Goal: Task Accomplishment & Management: Manage account settings

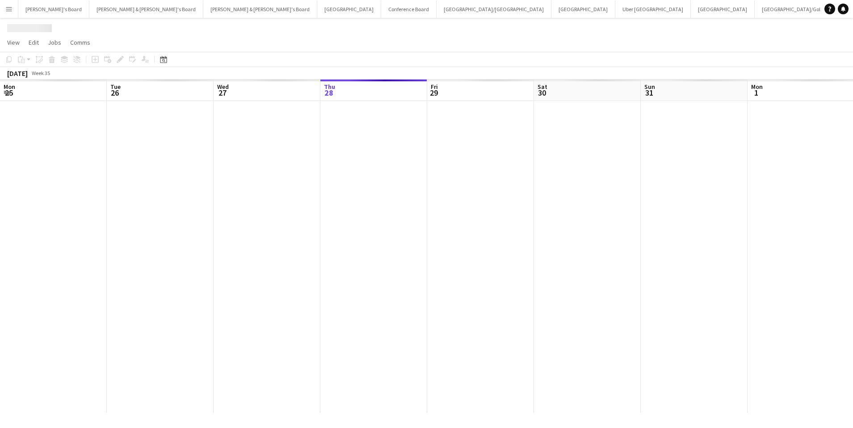
scroll to position [0, 214]
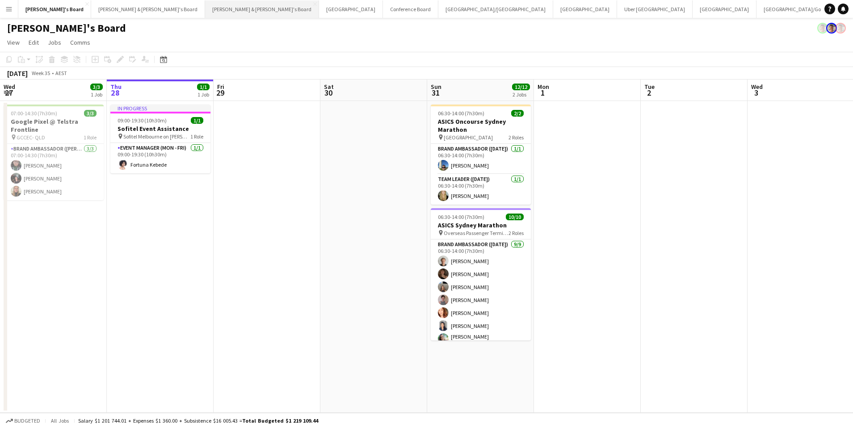
click at [205, 12] on button "Neil & Jenny's Board Close" at bounding box center [262, 8] width 114 height 17
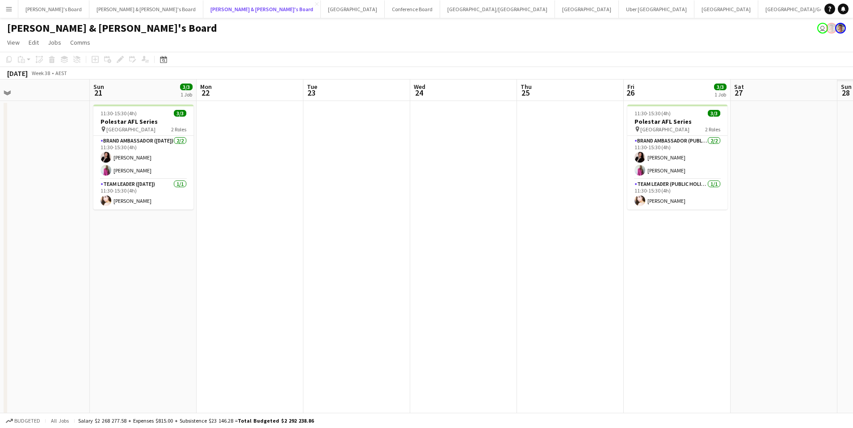
scroll to position [0, 310]
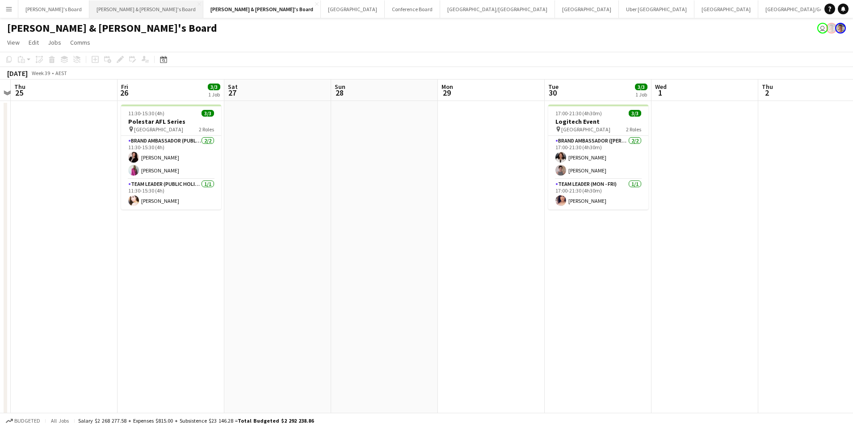
click at [101, 16] on button "James & Arrence's Board Close" at bounding box center [146, 8] width 114 height 17
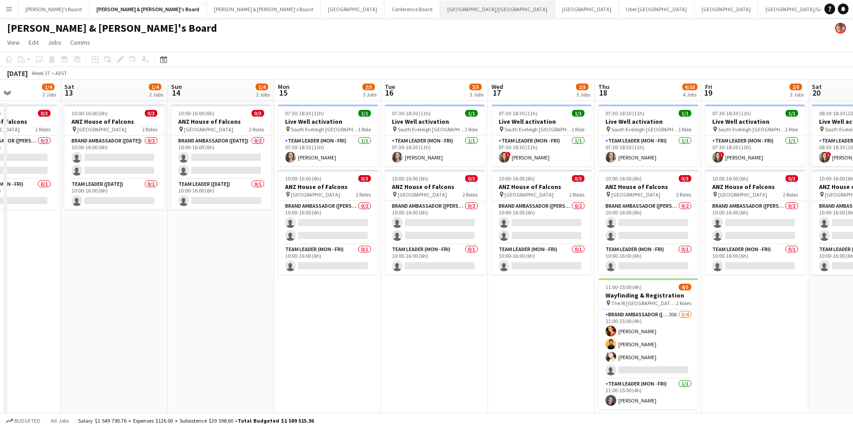
click at [440, 7] on button "Brisbane/Gold Coast Close" at bounding box center [497, 8] width 115 height 17
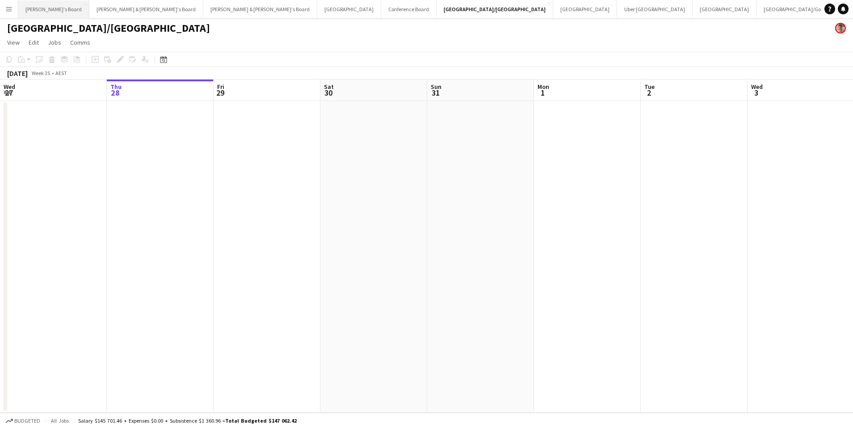
click at [47, 5] on button "Vicky's Board Close" at bounding box center [53, 8] width 71 height 17
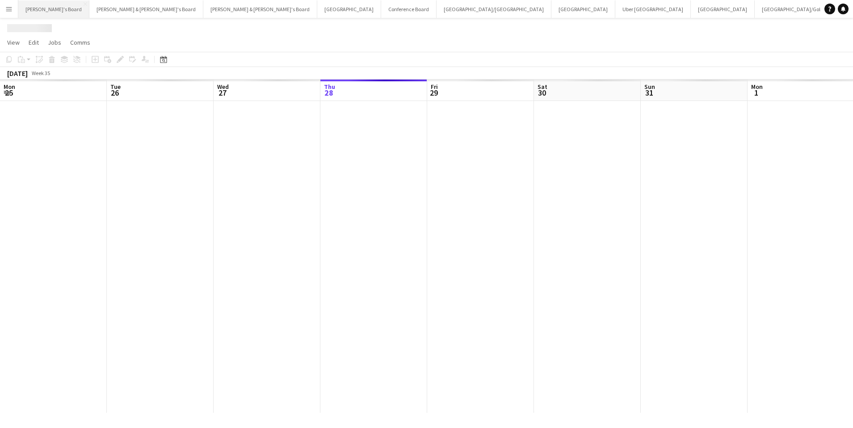
scroll to position [0, 214]
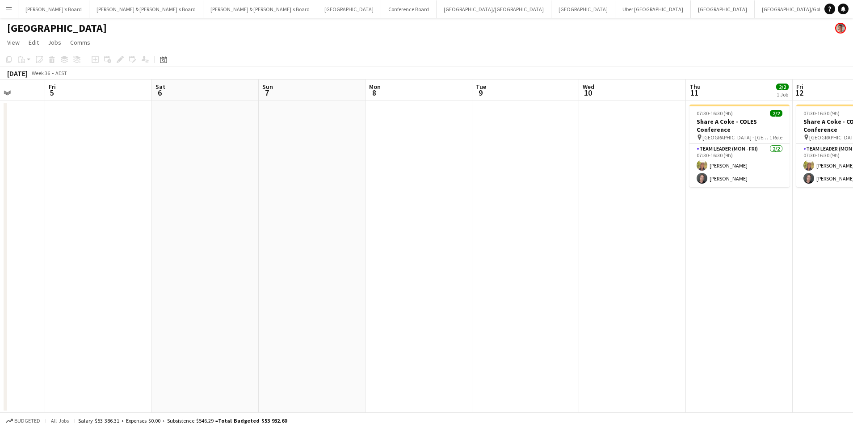
scroll to position [0, 297]
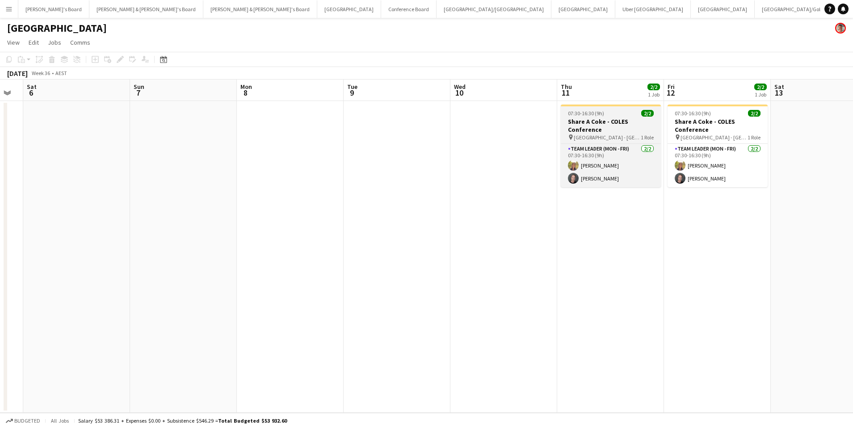
click at [607, 129] on h3 "Share A Coke - COLES Conference" at bounding box center [611, 126] width 100 height 16
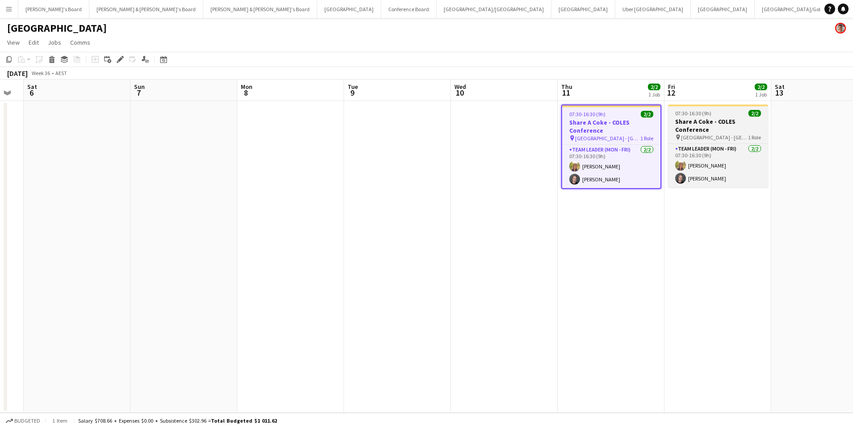
click at [699, 116] on span "07:30-16:30 (9h)" at bounding box center [693, 113] width 36 height 7
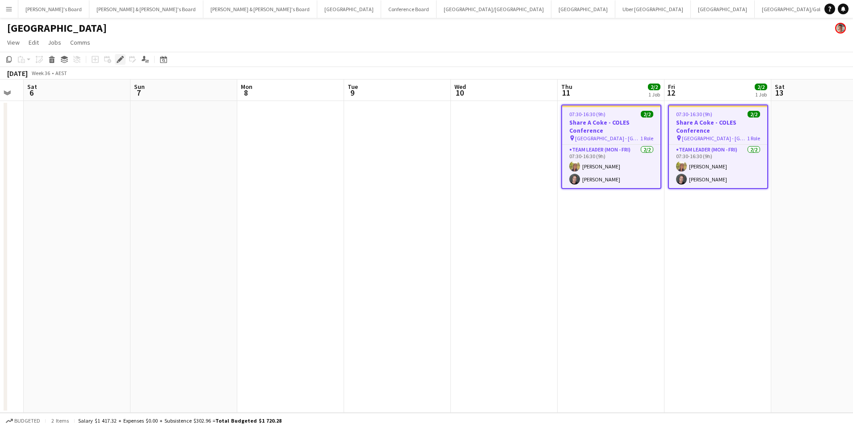
click at [117, 61] on icon "Edit" at bounding box center [120, 59] width 7 height 7
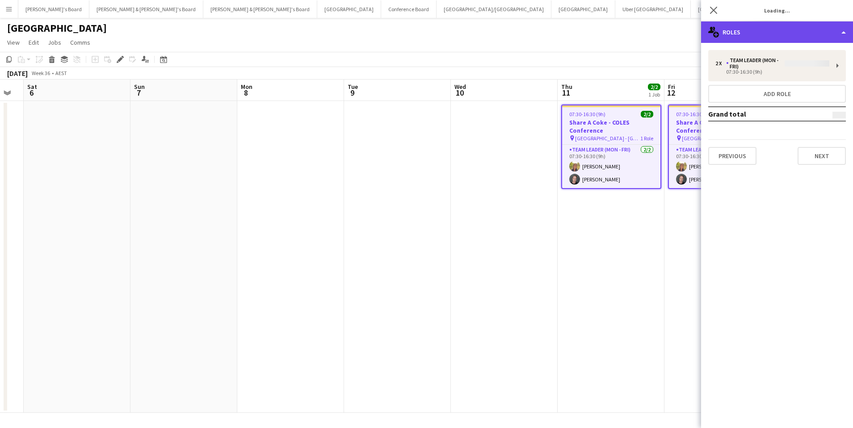
click at [750, 36] on div "multiple-users-add Roles" at bounding box center [777, 31] width 152 height 21
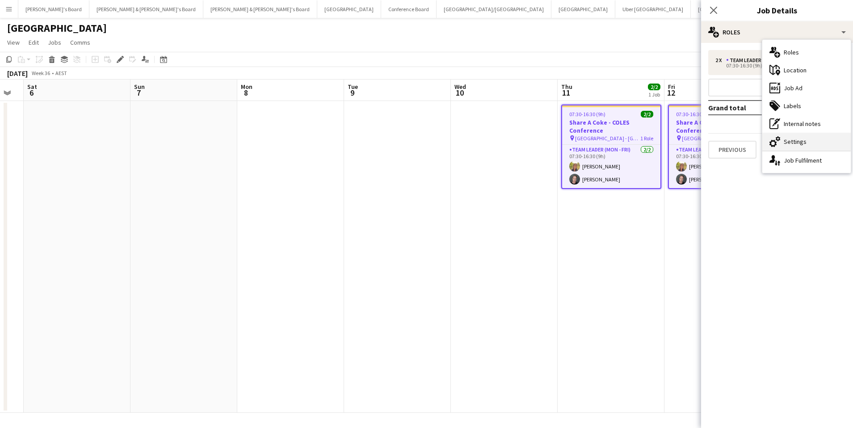
click at [802, 143] on div "cog-double-3 Settings" at bounding box center [806, 142] width 88 height 18
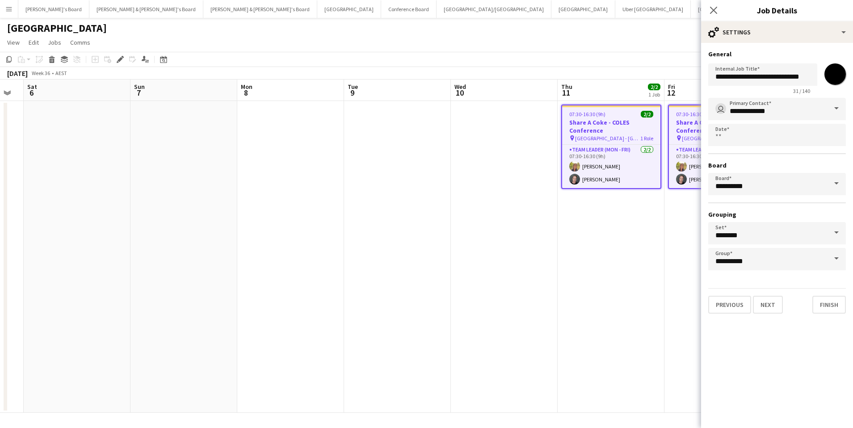
click at [830, 79] on input "*******" at bounding box center [835, 74] width 32 height 32
type input "*******"
click at [678, 56] on app-toolbar "Copy Paste Paste Command V Paste with crew Command Shift V Paste linked Job [GE…" at bounding box center [426, 59] width 853 height 15
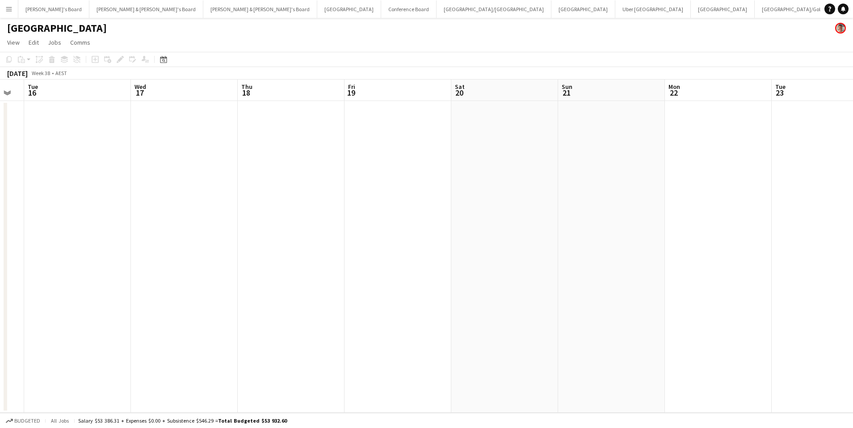
scroll to position [0, 295]
click at [691, 13] on button "Sydney Close" at bounding box center [723, 8] width 64 height 17
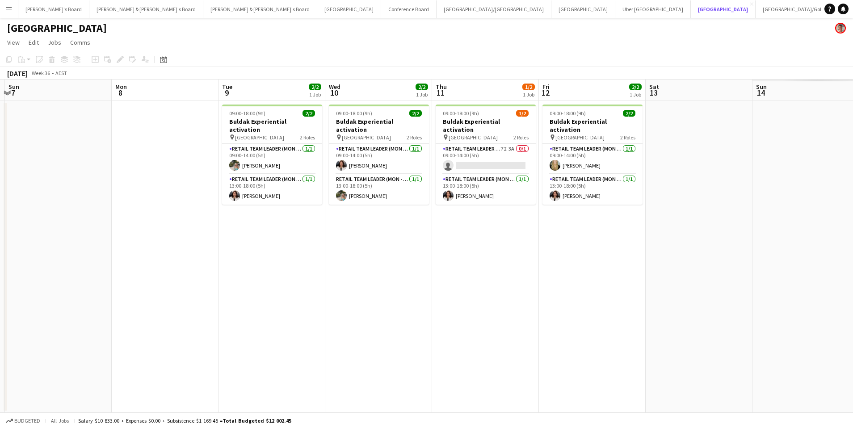
scroll to position [0, 350]
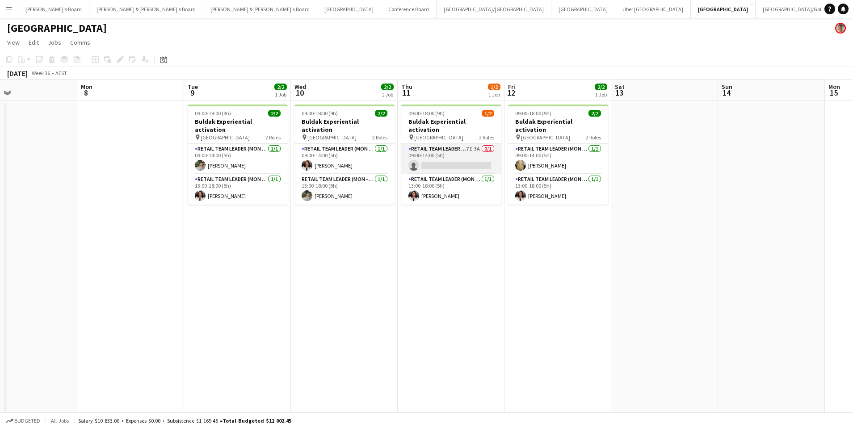
click at [460, 147] on app-card-role "RETAIL Team Leader (Mon - Fri) 7I 3A 0/1 09:00-14:00 (5h) single-neutral-actions" at bounding box center [451, 159] width 100 height 30
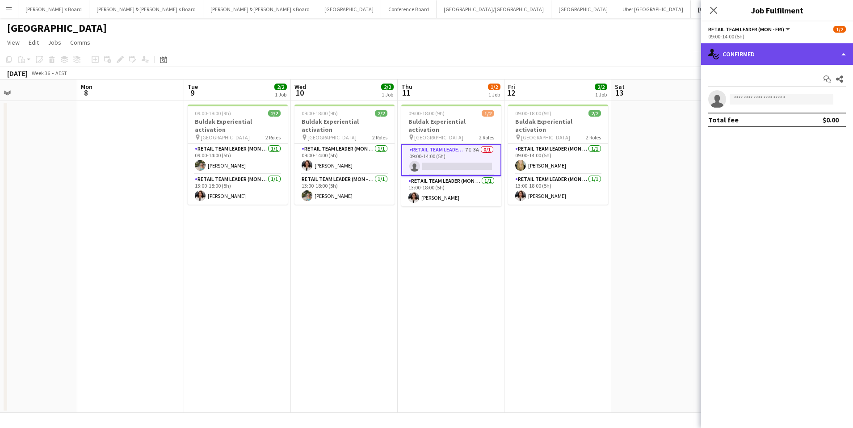
click at [739, 55] on div "single-neutral-actions-check-2 Confirmed" at bounding box center [777, 53] width 152 height 21
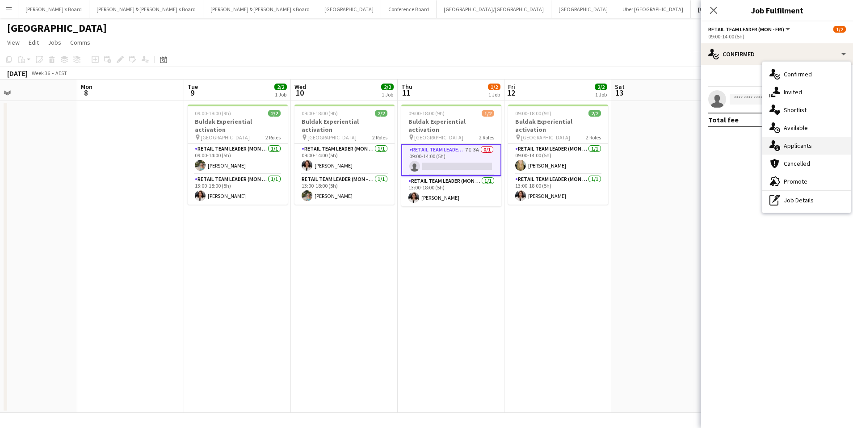
click at [799, 145] on div "single-neutral-actions-information Applicants" at bounding box center [806, 146] width 88 height 18
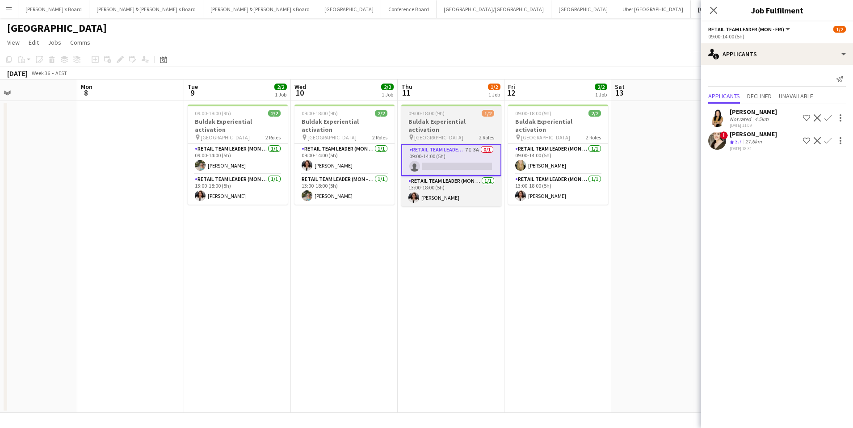
click at [441, 117] on app-job-card "09:00-18:00 (9h) 1/2 Buldak Experiential activation pin [GEOGRAPHIC_DATA] Westf…" at bounding box center [451, 156] width 100 height 102
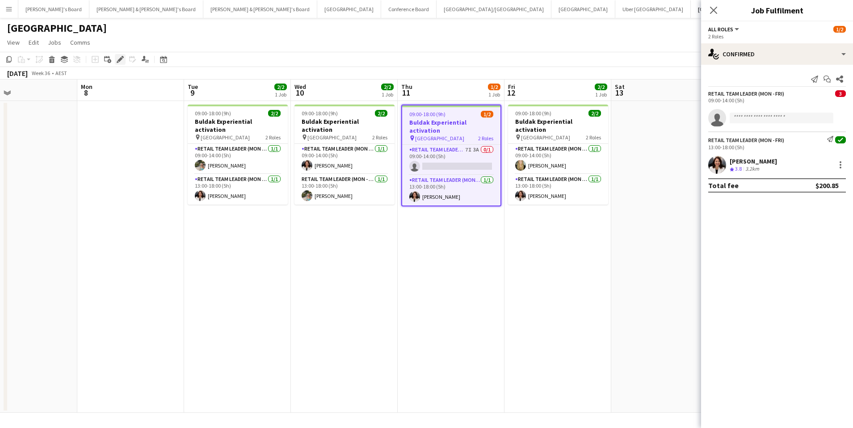
click at [118, 62] on icon at bounding box center [118, 62] width 2 height 2
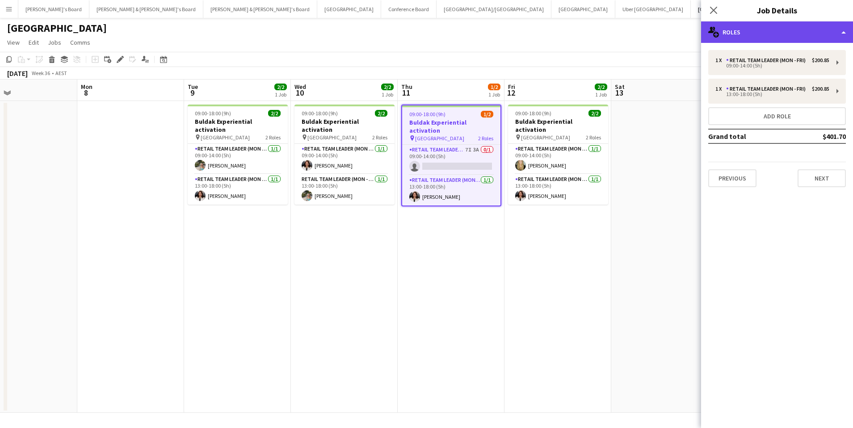
click at [752, 35] on div "multiple-users-add Roles" at bounding box center [777, 31] width 152 height 21
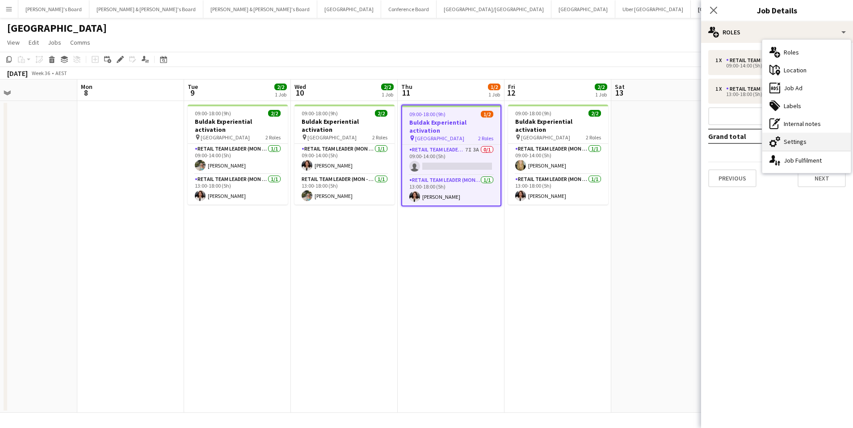
click at [799, 143] on div "cog-double-3 Settings" at bounding box center [806, 142] width 88 height 18
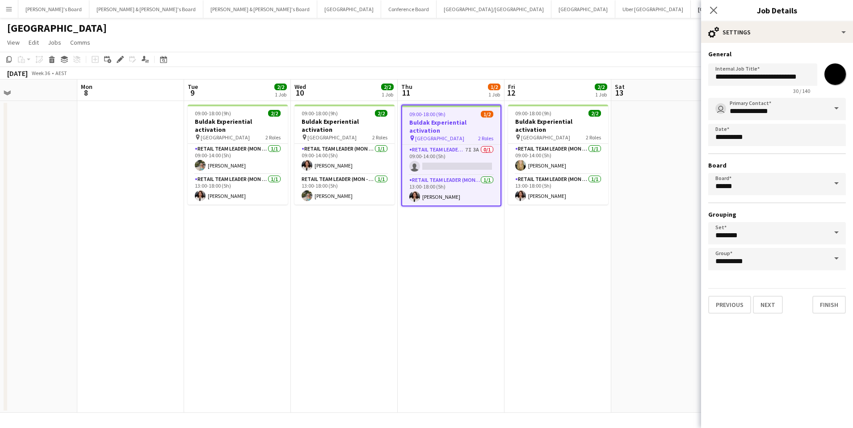
click at [842, 73] on input "*******" at bounding box center [835, 74] width 32 height 32
type input "*******"
click at [622, 44] on app-page-menu "View Day view expanded Day view collapsed Month view Date picker Jump to [DATE]…" at bounding box center [426, 43] width 853 height 17
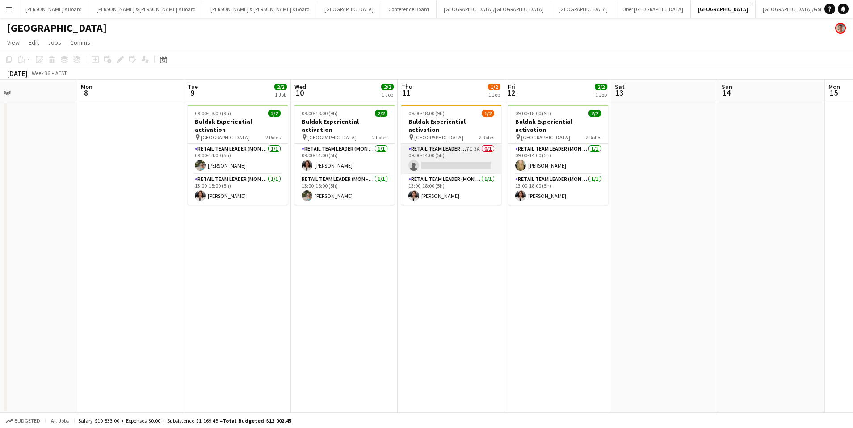
click at [479, 152] on app-card-role "RETAIL Team Leader (Mon - Fri) 7I 3A 0/1 09:00-14:00 (5h) single-neutral-actions" at bounding box center [451, 159] width 100 height 30
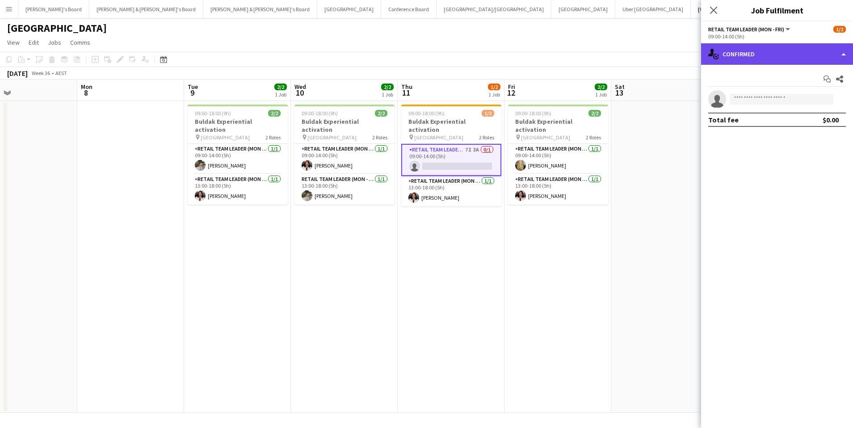
click at [757, 52] on div "single-neutral-actions-check-2 Confirmed" at bounding box center [777, 53] width 152 height 21
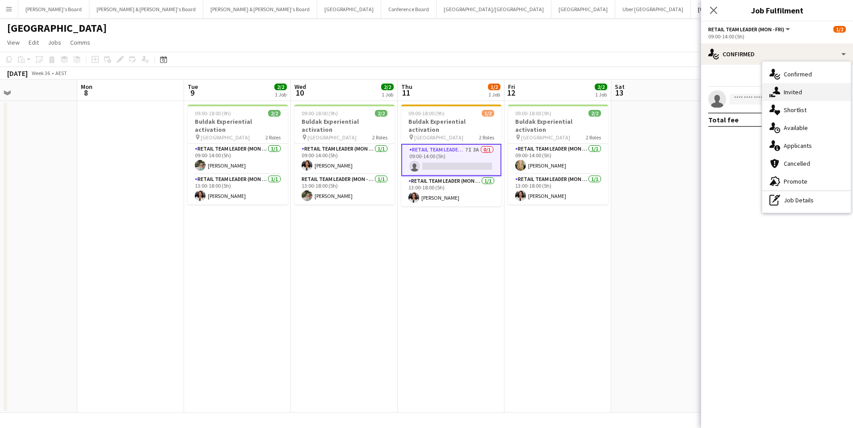
click at [802, 88] on div "single-neutral-actions-share-1 Invited" at bounding box center [806, 92] width 88 height 18
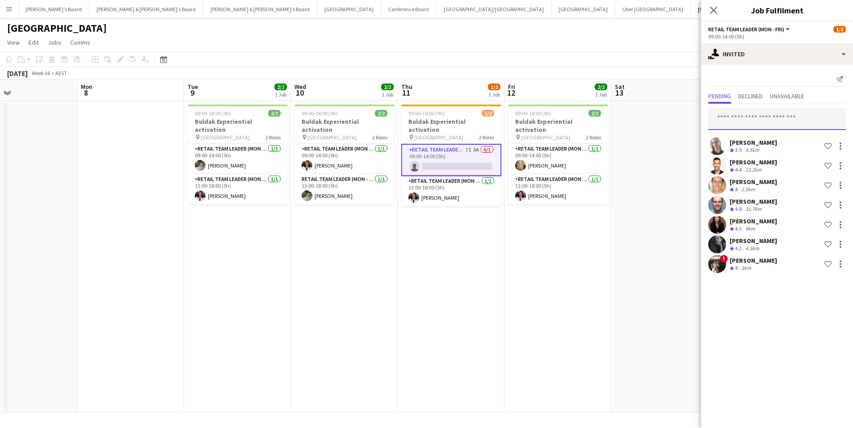
click at [759, 118] on input "text" at bounding box center [777, 119] width 138 height 22
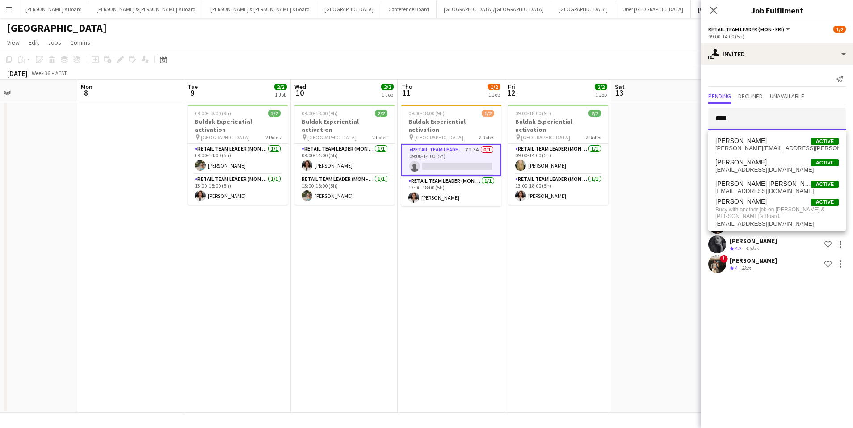
type input "****"
click at [657, 45] on app-page-menu "View Day view expanded Day view collapsed Month view Date picker Jump to [DATE]…" at bounding box center [426, 43] width 853 height 17
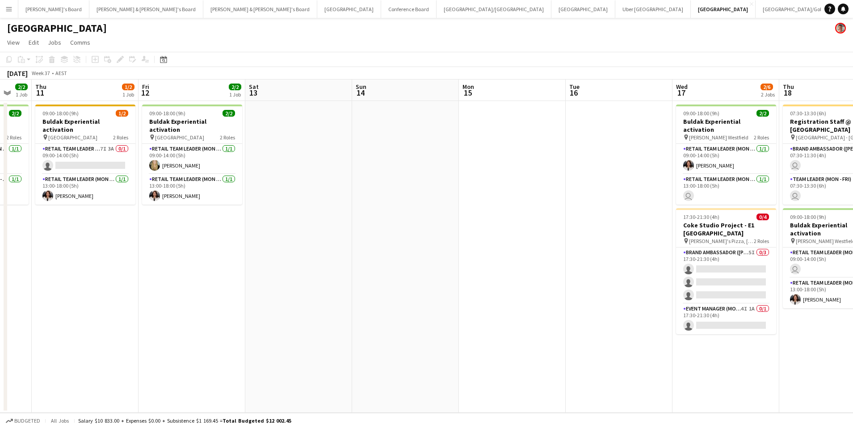
scroll to position [0, 250]
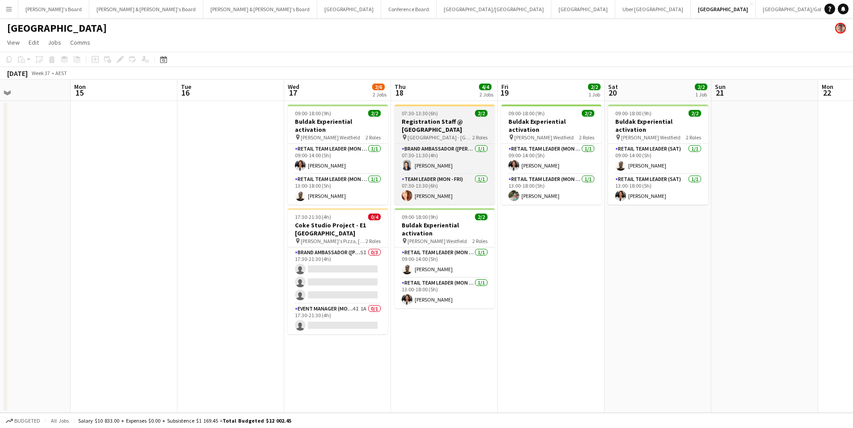
click at [428, 122] on h3 "Registration Staff @ [GEOGRAPHIC_DATA]" at bounding box center [445, 126] width 100 height 16
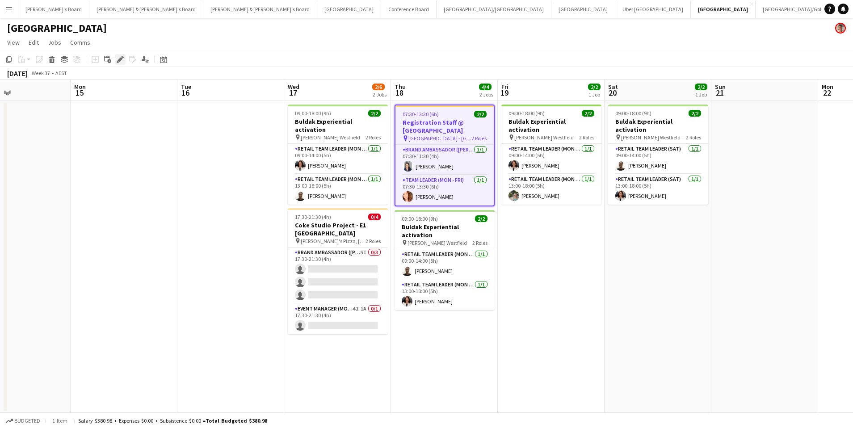
click at [120, 61] on icon at bounding box center [120, 59] width 5 height 5
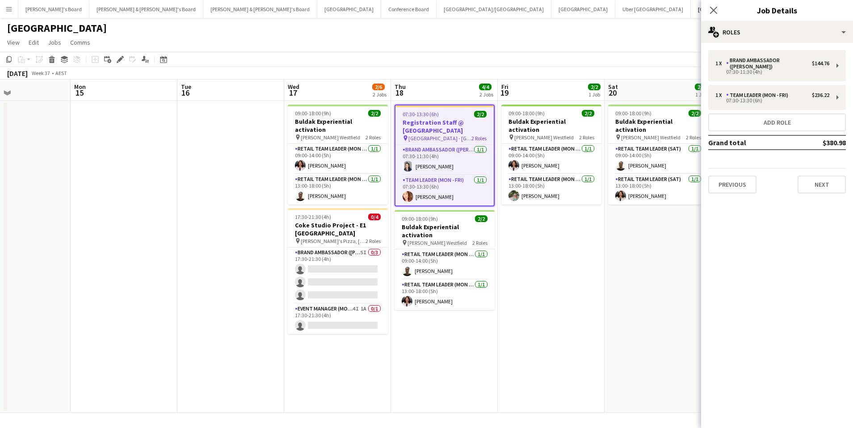
click at [742, 20] on div "Close pop-in Job Details" at bounding box center [777, 10] width 152 height 21
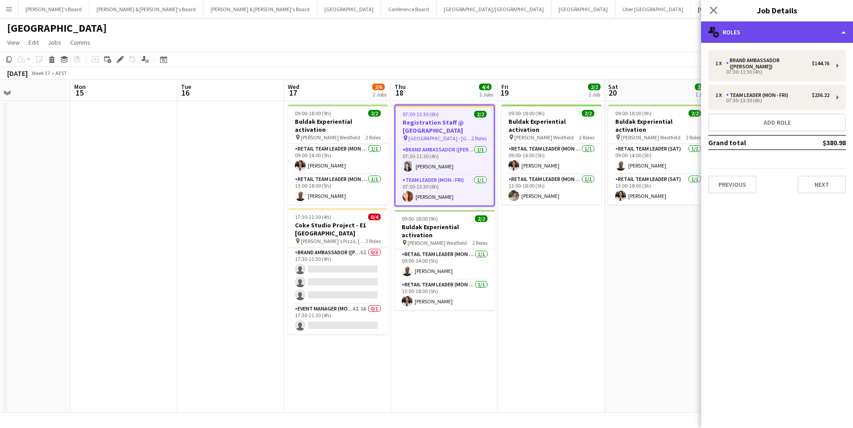
click at [787, 26] on div "multiple-users-add Roles" at bounding box center [777, 31] width 152 height 21
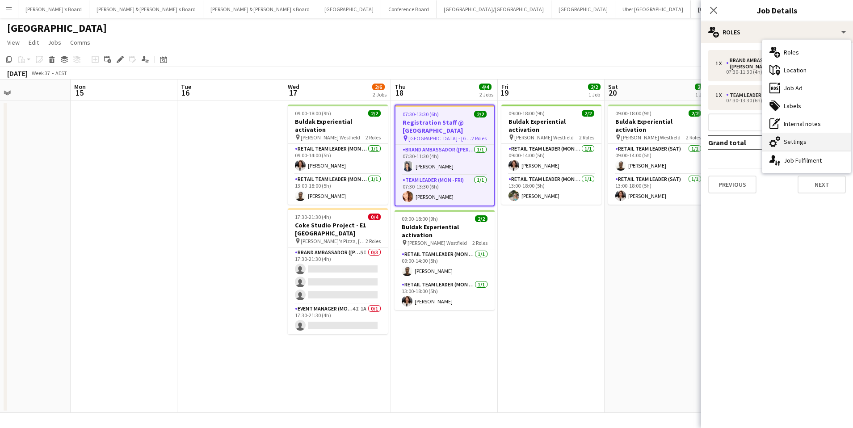
click at [814, 140] on div "cog-double-3 Settings" at bounding box center [806, 142] width 88 height 18
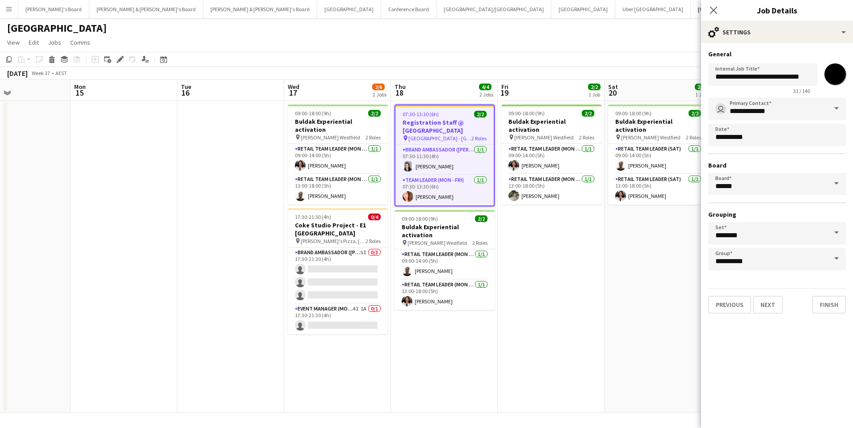
click at [829, 77] on input "*******" at bounding box center [835, 74] width 32 height 32
type input "*******"
click at [577, 44] on app-page-menu "View Day view expanded Day view collapsed Month view Date picker Jump to [DATE]…" at bounding box center [426, 43] width 853 height 17
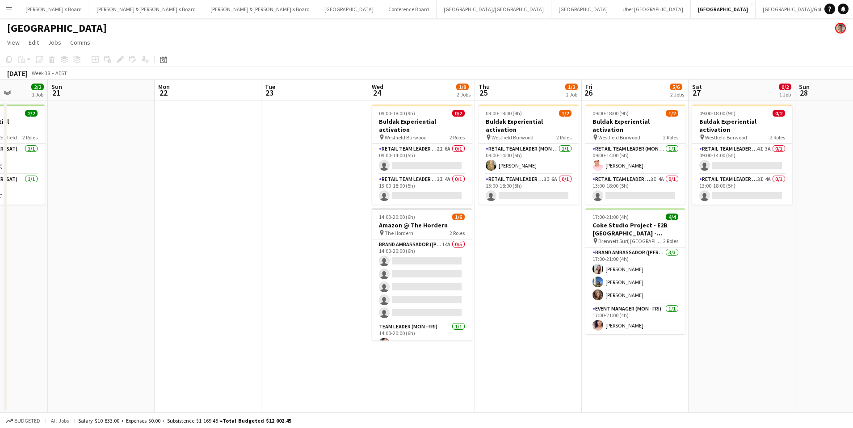
scroll to position [0, 274]
click at [731, 148] on app-card-role "RETAIL Team Leader (Sat) 4I 3A 0/1 09:00-14:00 (5h) single-neutral-actions" at bounding box center [741, 159] width 100 height 30
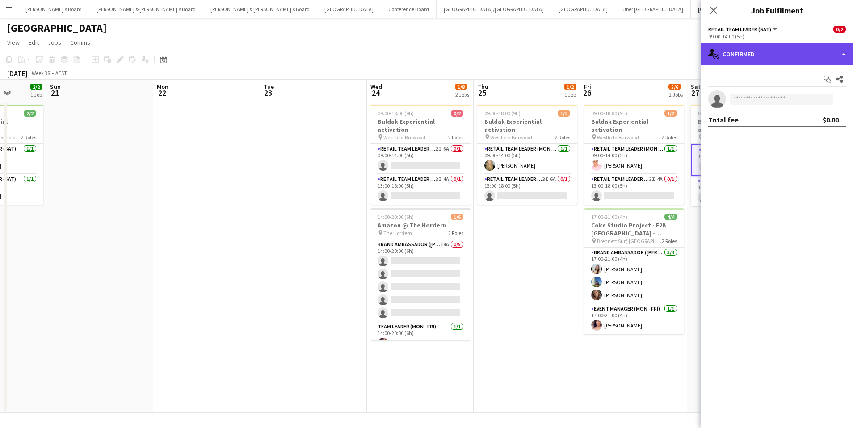
click at [781, 54] on div "single-neutral-actions-check-2 Confirmed" at bounding box center [777, 53] width 152 height 21
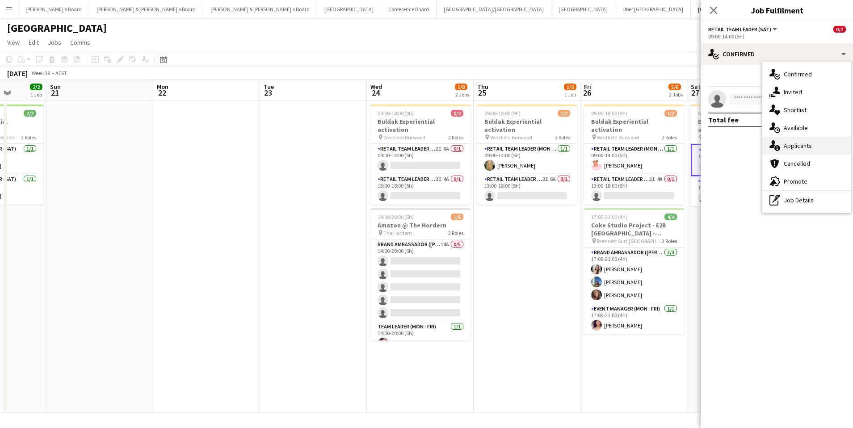
click at [808, 143] on div "single-neutral-actions-information Applicants" at bounding box center [806, 146] width 88 height 18
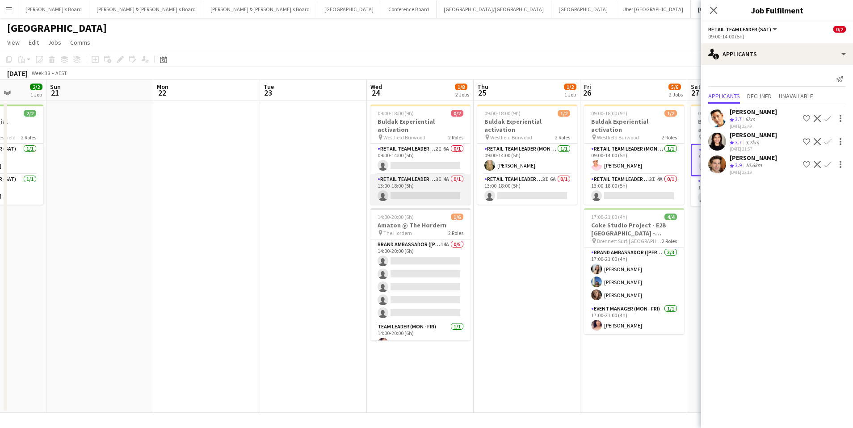
click at [450, 180] on app-card-role "RETAIL Team Leader (Mon - Fri) 3I 4A 0/1 13:00-18:00 (5h) single-neutral-actions" at bounding box center [420, 189] width 100 height 30
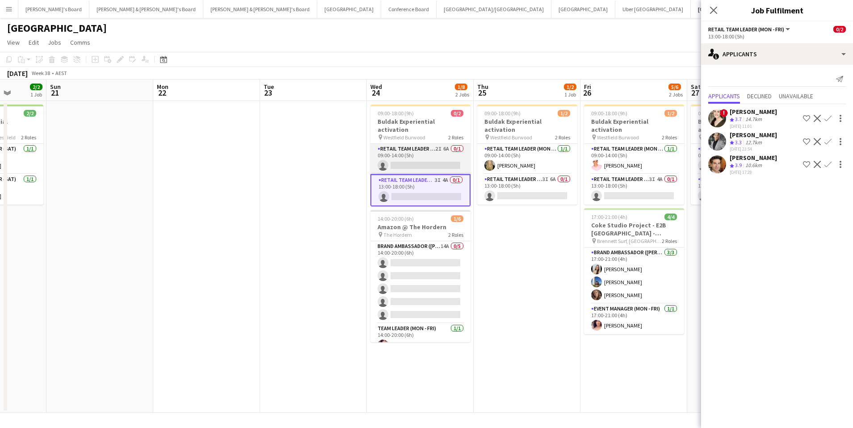
click at [438, 154] on app-card-role "RETAIL Team Leader (Mon - Fri) 2I 6A 0/1 09:00-14:00 (5h) single-neutral-actions" at bounding box center [420, 159] width 100 height 30
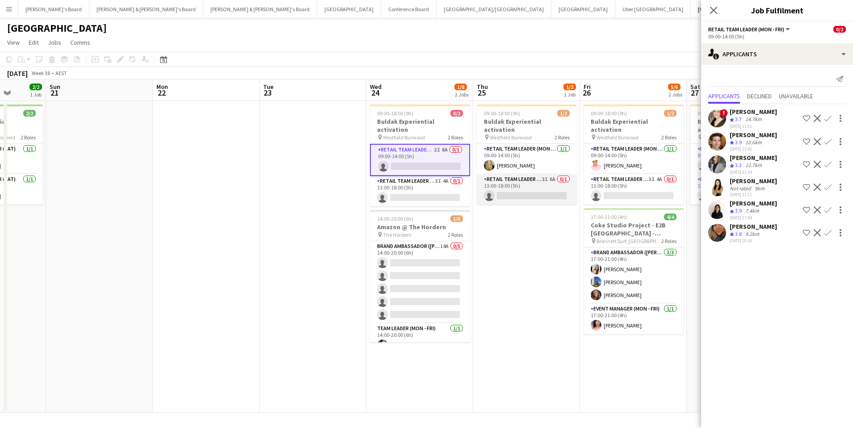
click at [524, 178] on app-card-role "RETAIL Team Leader (Mon - Fri) 3I 6A 0/1 13:00-18:00 (5h) single-neutral-actions" at bounding box center [527, 189] width 100 height 30
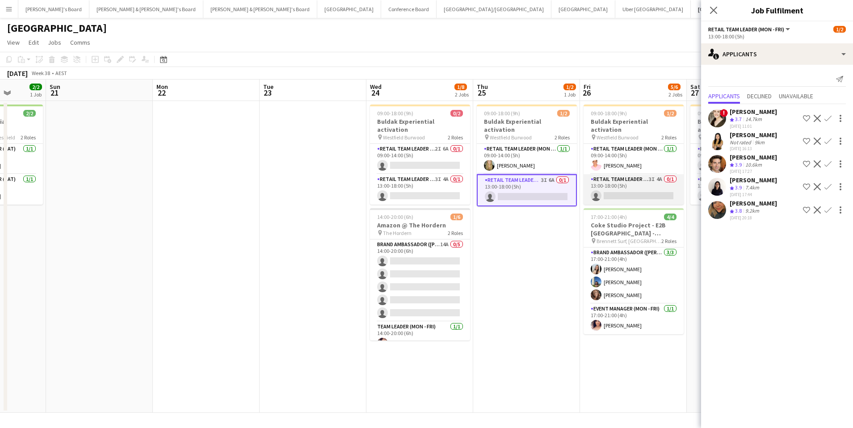
click at [618, 178] on app-card-role "RETAIL Team Leader (Mon - Fri) 3I 4A 0/1 13:00-18:00 (5h) single-neutral-actions" at bounding box center [634, 189] width 100 height 30
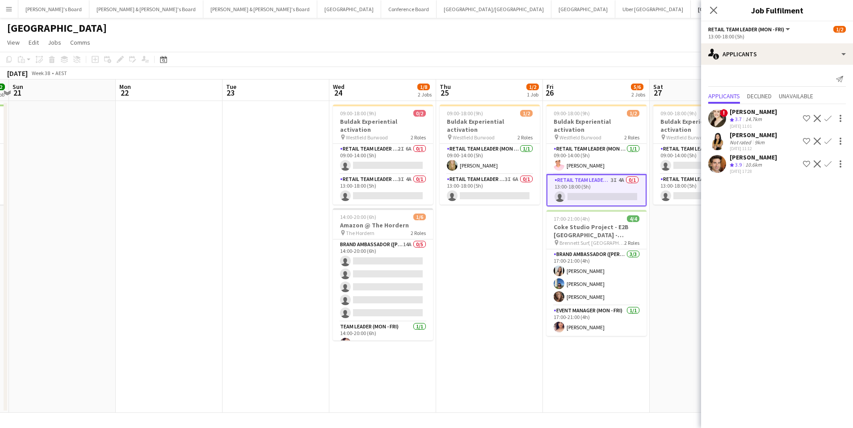
scroll to position [0, 317]
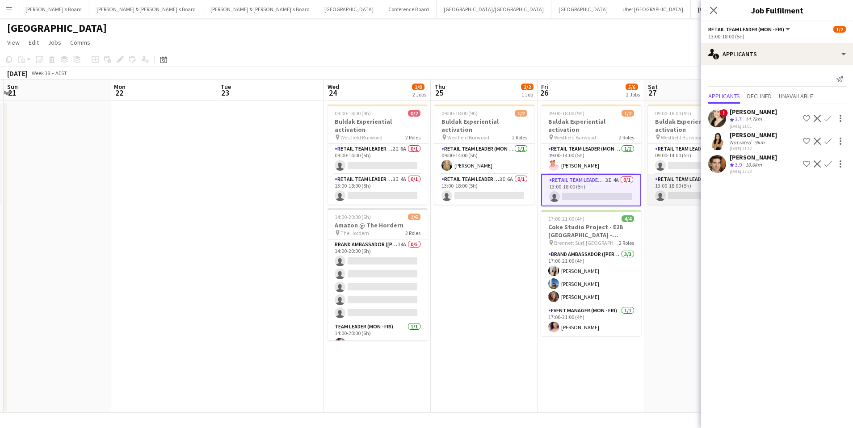
click at [684, 174] on app-card-role "RETAIL Team Leader (Sat) 3I 4A 0/1 13:00-18:00 (5h) single-neutral-actions" at bounding box center [698, 189] width 100 height 30
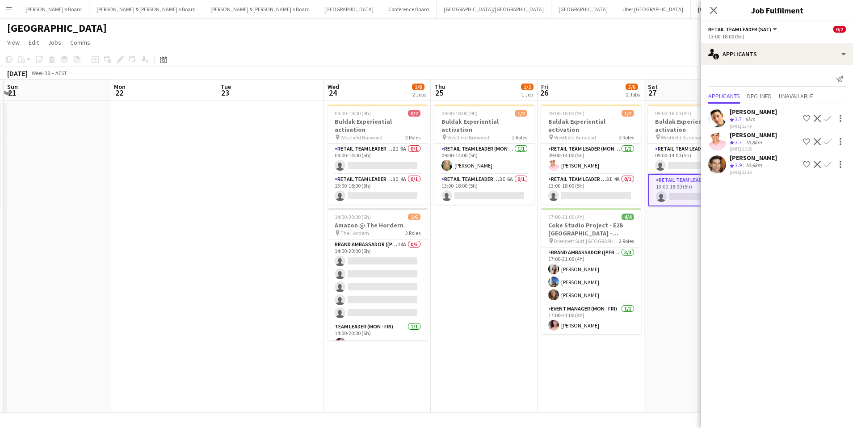
click at [829, 164] on app-icon "Confirm" at bounding box center [827, 164] width 7 height 7
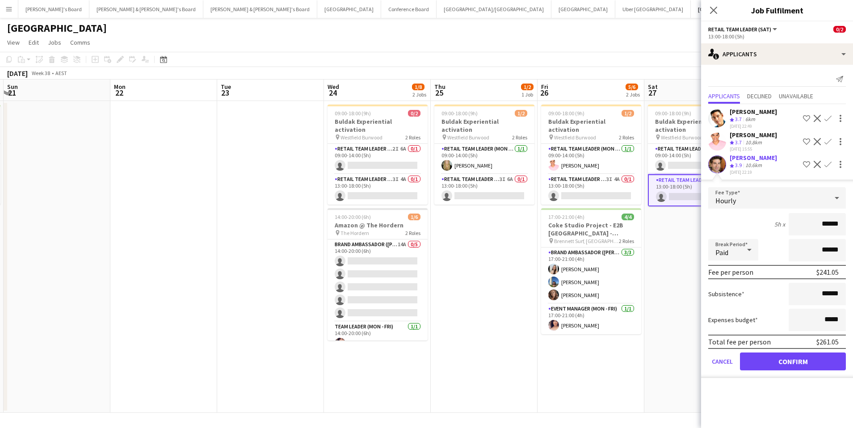
click button "Confirm" at bounding box center [793, 362] width 106 height 18
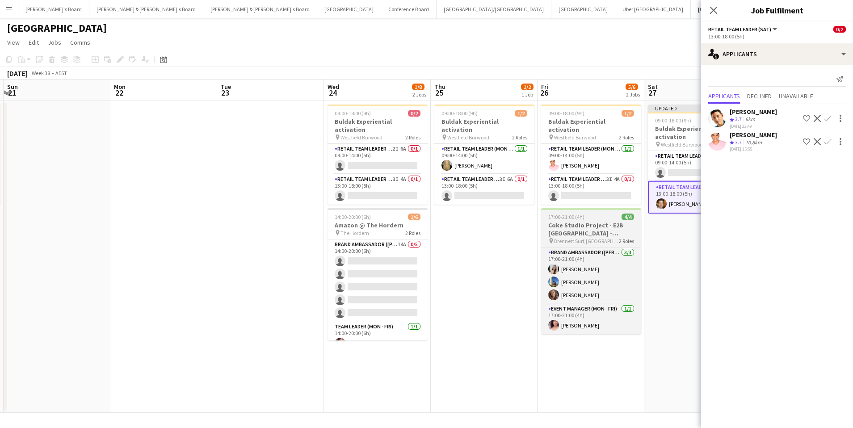
click at [600, 208] on div at bounding box center [591, 209] width 100 height 2
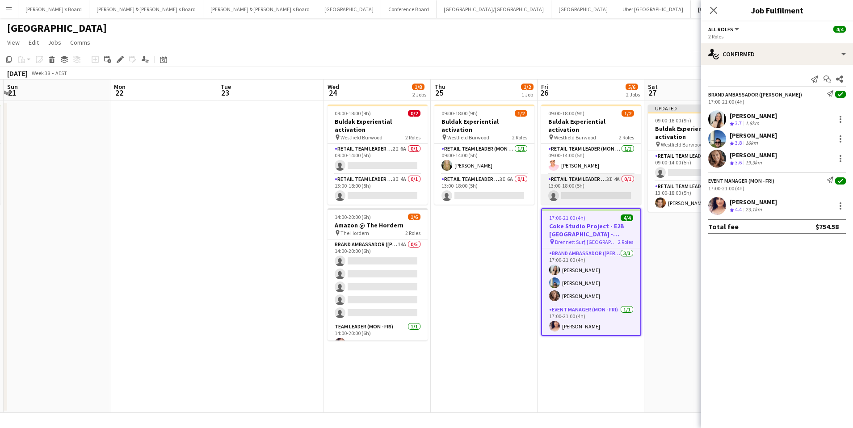
click at [597, 175] on app-card-role "RETAIL Team Leader (Mon - Fri) 3I 4A 0/1 13:00-18:00 (5h) single-neutral-actions" at bounding box center [591, 189] width 100 height 30
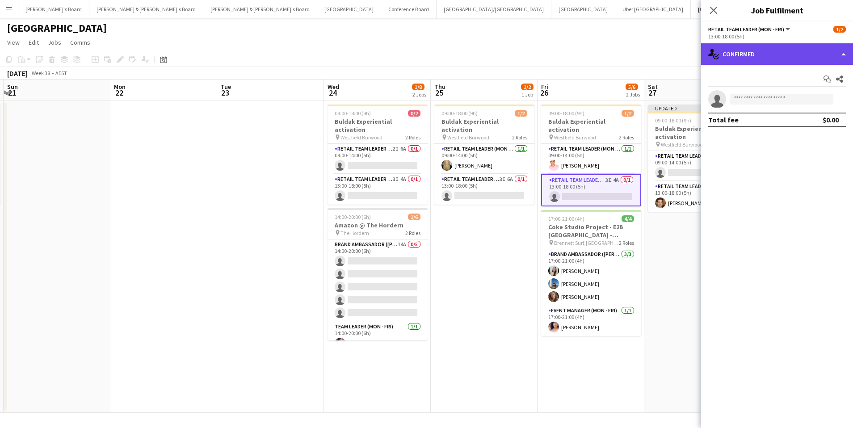
click at [739, 54] on div "single-neutral-actions-check-2 Confirmed" at bounding box center [777, 53] width 152 height 21
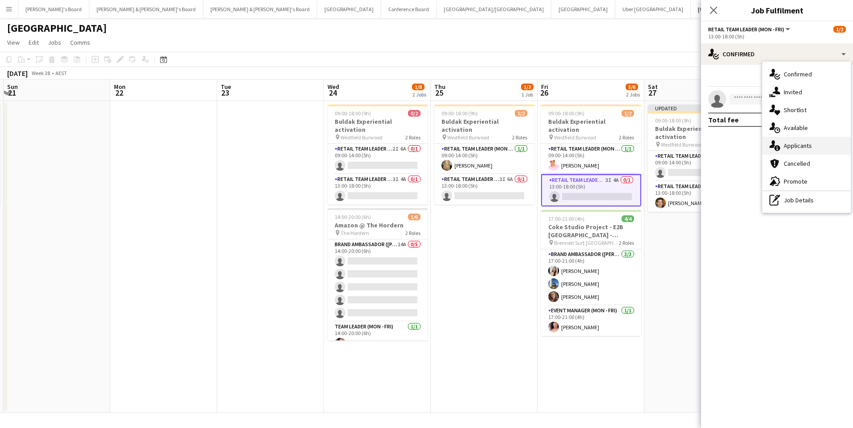
click at [819, 141] on div "single-neutral-actions-information Applicants" at bounding box center [806, 146] width 88 height 18
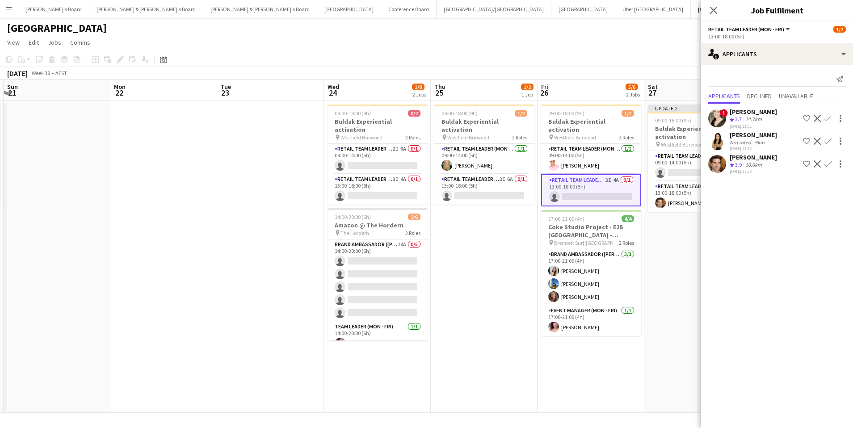
click at [828, 162] on app-icon "Confirm" at bounding box center [827, 163] width 7 height 7
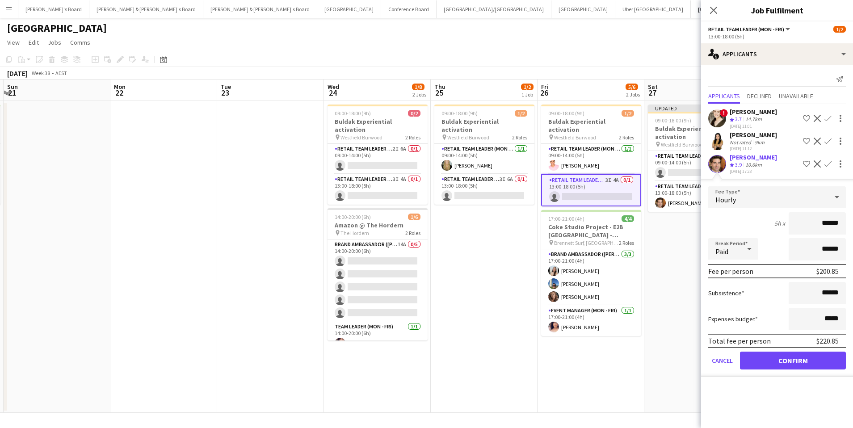
click button "Confirm" at bounding box center [793, 361] width 106 height 18
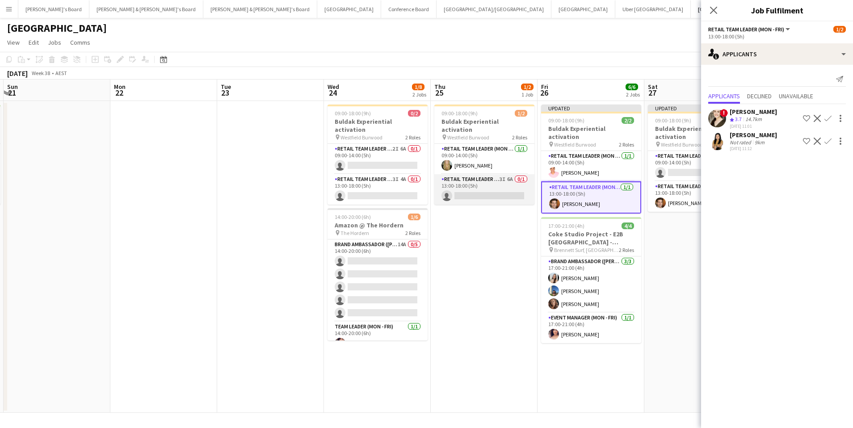
click at [503, 185] on app-card-role "RETAIL Team Leader (Mon - Fri) 3I 6A 0/1 13:00-18:00 (5h) single-neutral-actions" at bounding box center [484, 189] width 100 height 30
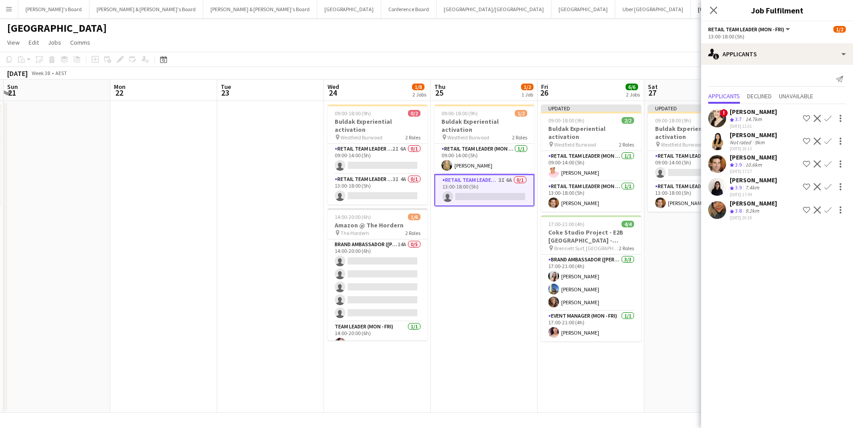
click at [827, 164] on app-icon "Confirm" at bounding box center [827, 163] width 7 height 7
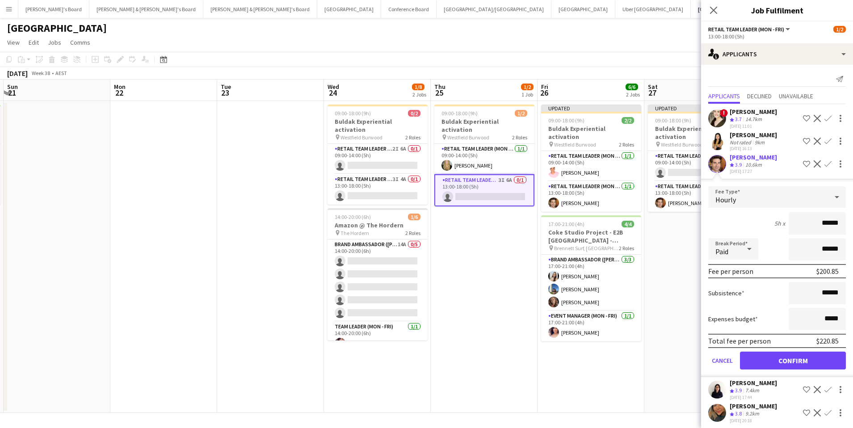
click button "Confirm" at bounding box center [793, 361] width 106 height 18
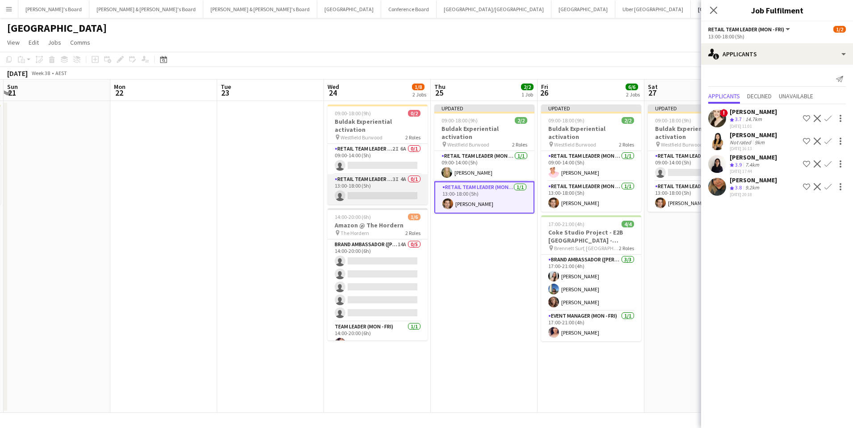
click at [409, 186] on app-card-role "RETAIL Team Leader (Mon - Fri) 3I 4A 0/1 13:00-18:00 (5h) single-neutral-actions" at bounding box center [378, 189] width 100 height 30
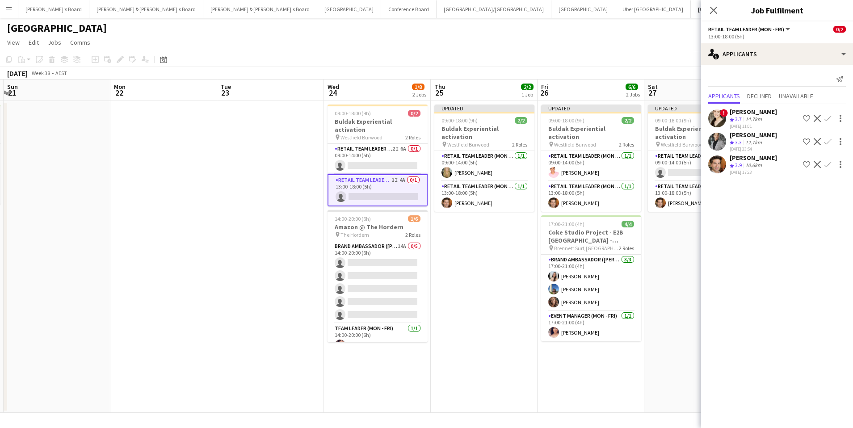
click at [828, 164] on app-icon "Confirm" at bounding box center [827, 164] width 7 height 7
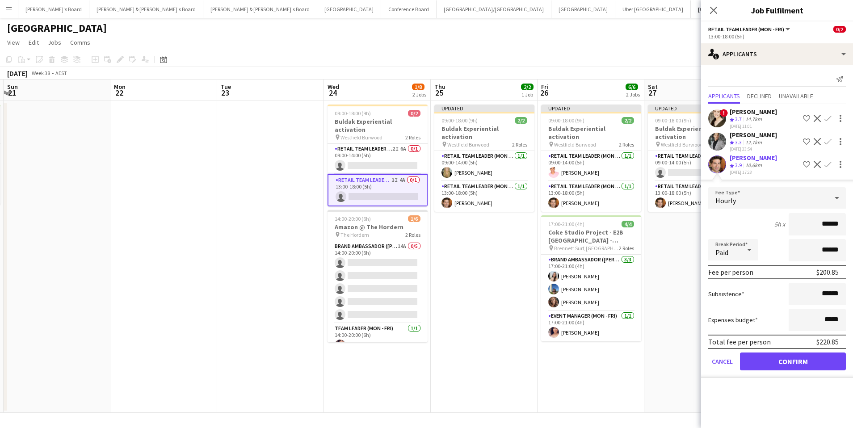
click button "Confirm" at bounding box center [793, 362] width 106 height 18
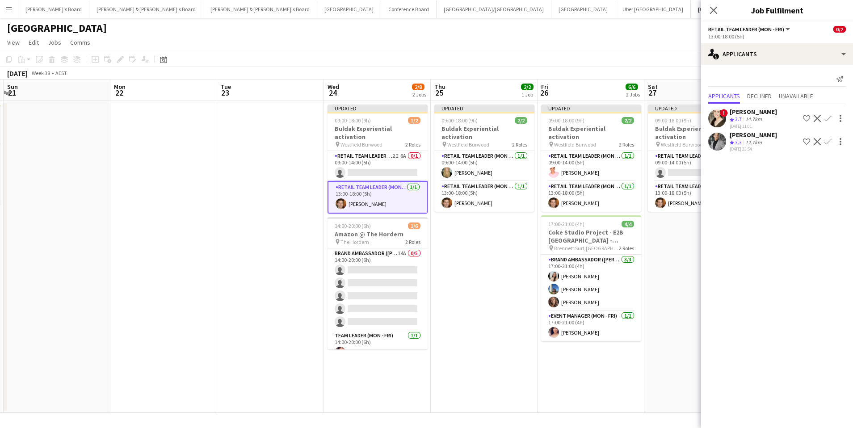
click at [509, 55] on app-toolbar "Copy Paste Paste Command V Paste with crew Command Shift V Paste linked Job [GE…" at bounding box center [426, 59] width 853 height 15
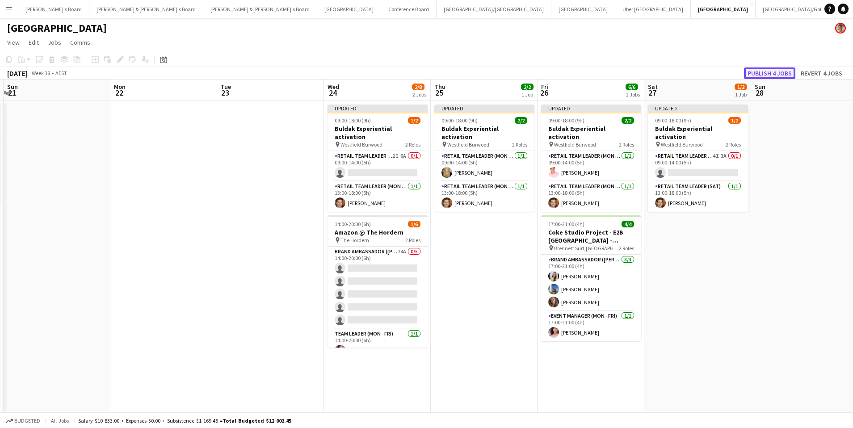
click at [757, 78] on button "Publish 4 jobs" at bounding box center [769, 73] width 51 height 12
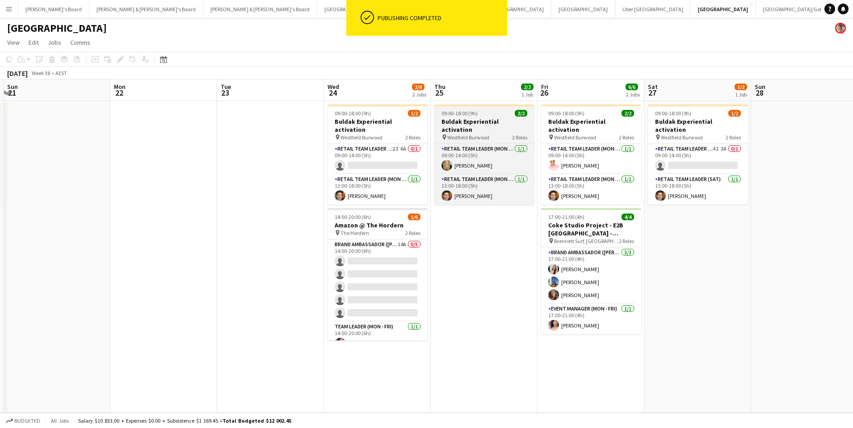
click at [500, 121] on h3 "Buldak Experiential activation" at bounding box center [484, 126] width 100 height 16
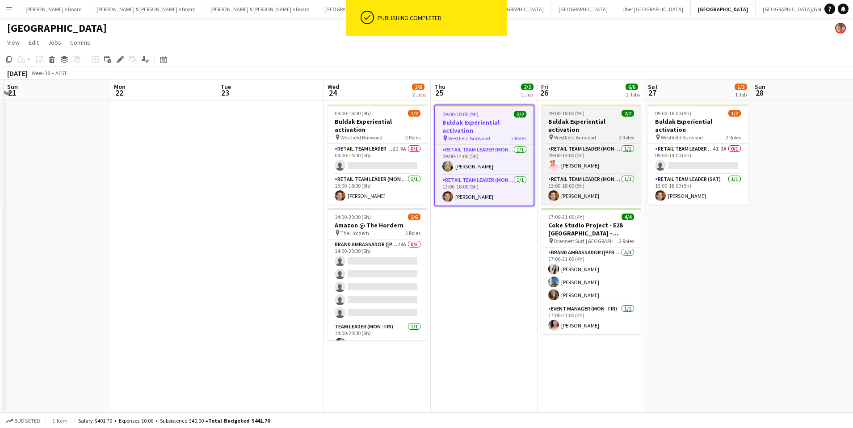
click at [578, 119] on h3 "Buldak Experiential activation" at bounding box center [591, 126] width 100 height 16
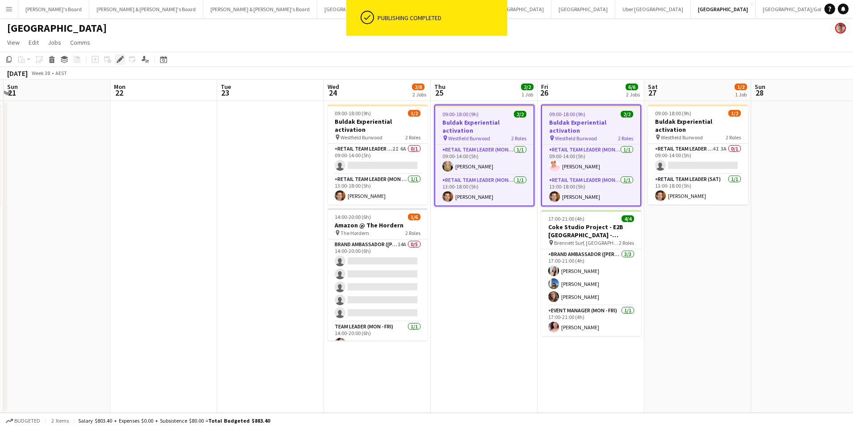
click at [119, 58] on icon "Edit" at bounding box center [120, 59] width 7 height 7
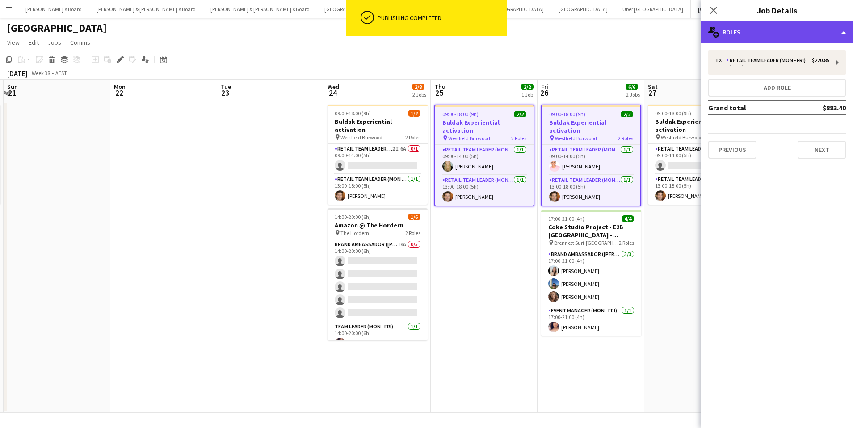
click at [751, 29] on div "multiple-users-add Roles" at bounding box center [777, 31] width 152 height 21
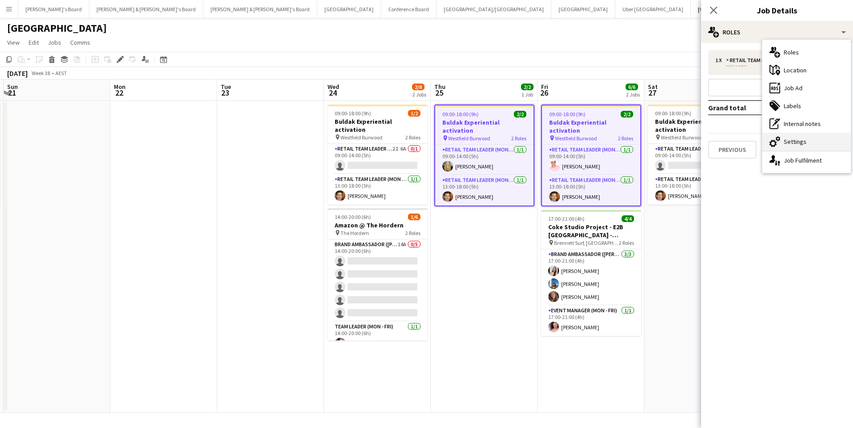
click at [800, 146] on div "cog-double-3 Settings" at bounding box center [806, 142] width 88 height 18
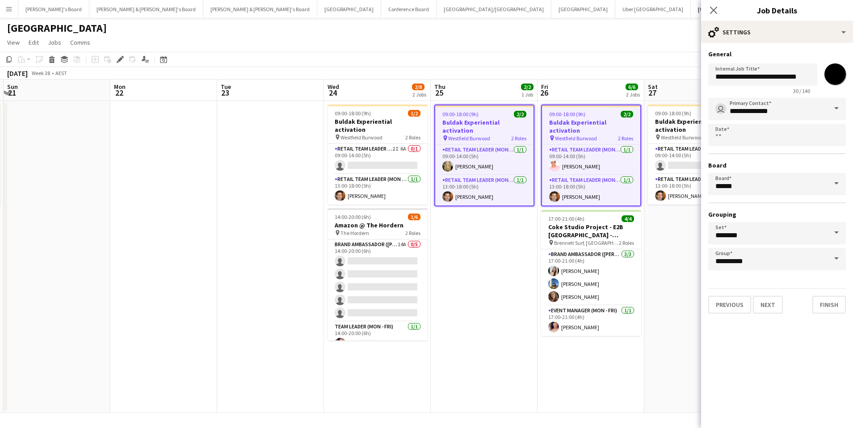
click at [834, 73] on input "*******" at bounding box center [835, 74] width 32 height 32
type input "*******"
click at [648, 77] on div "[DATE] Week 38 • AEST" at bounding box center [426, 73] width 853 height 13
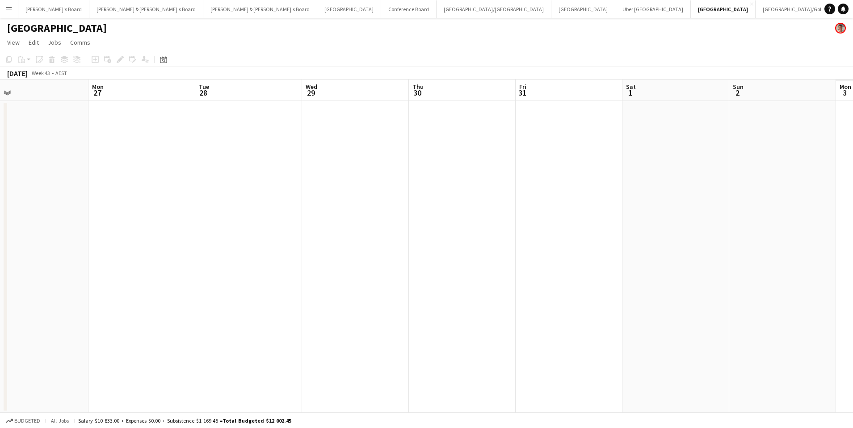
scroll to position [0, 298]
